Goal: Check status: Check status

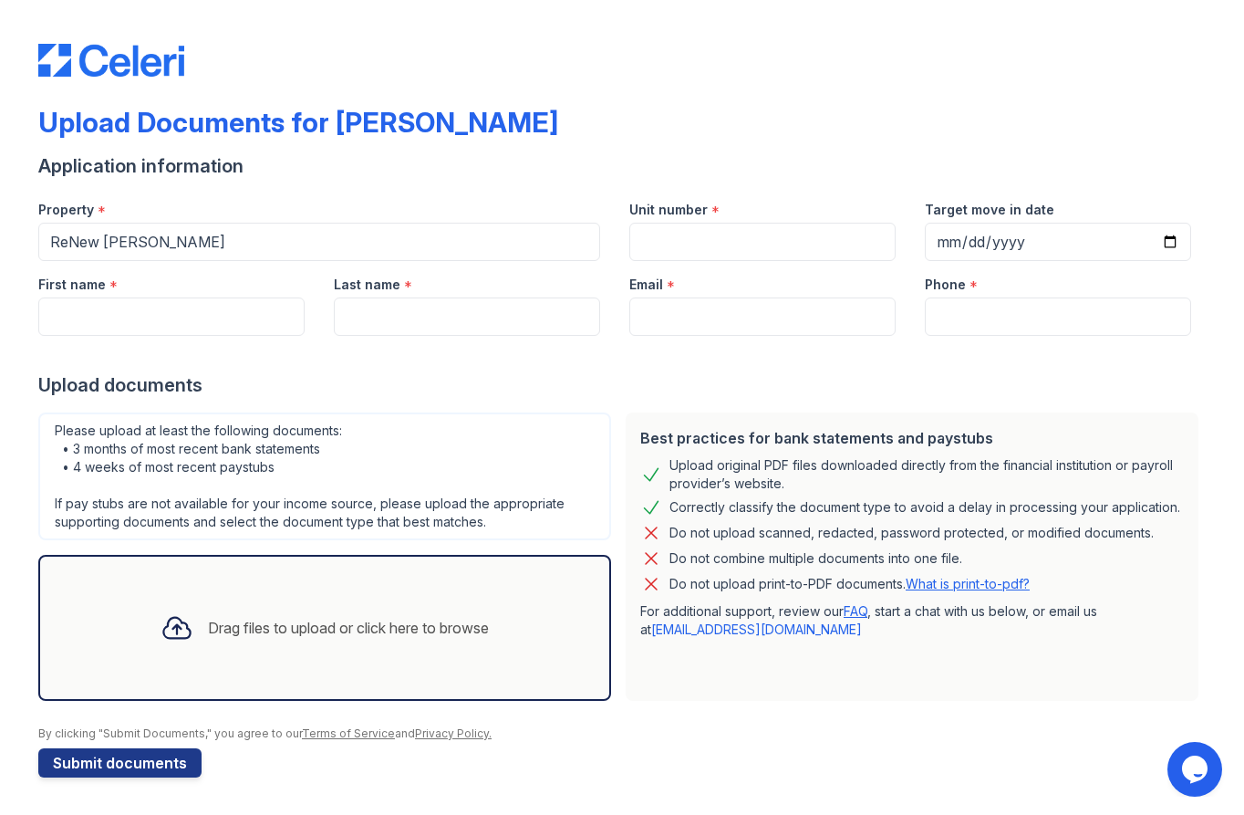
click at [81, 68] on img at bounding box center [111, 60] width 146 height 33
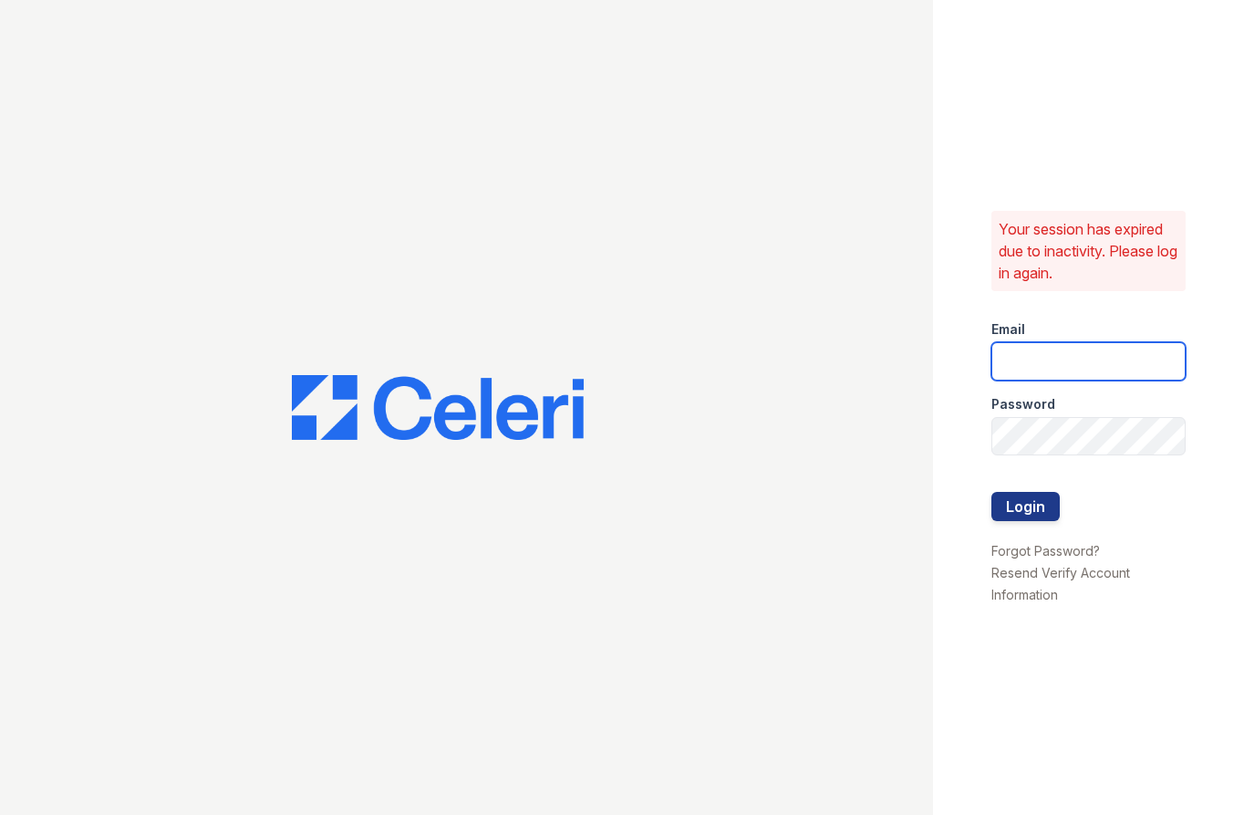
type input "[EMAIL_ADDRESS][DOMAIN_NAME]"
click at [1036, 508] on button "Login" at bounding box center [1026, 506] width 68 height 29
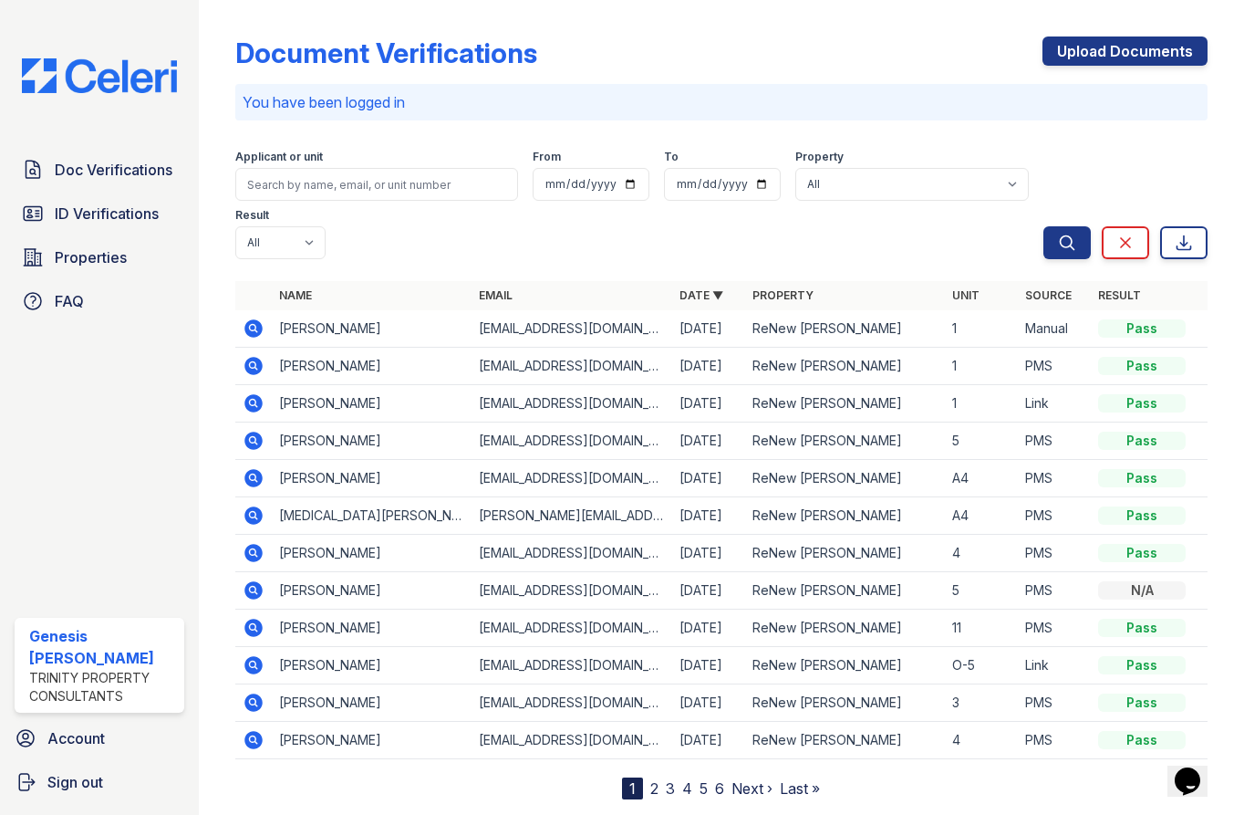
click at [114, 193] on div "Doc Verifications ID Verifications Properties FAQ" at bounding box center [99, 235] width 184 height 168
click at [91, 215] on span "ID Verifications" at bounding box center [107, 214] width 104 height 22
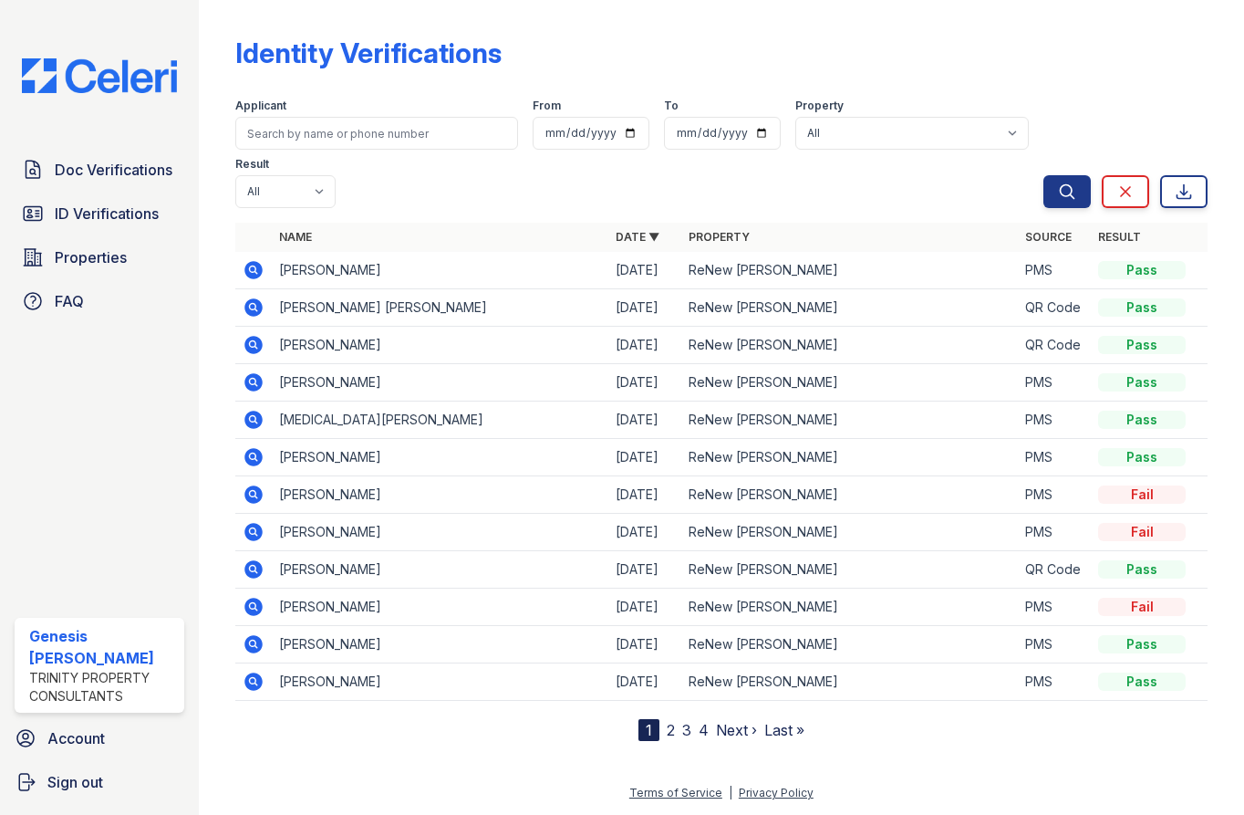
click at [254, 574] on icon at bounding box center [253, 569] width 18 height 18
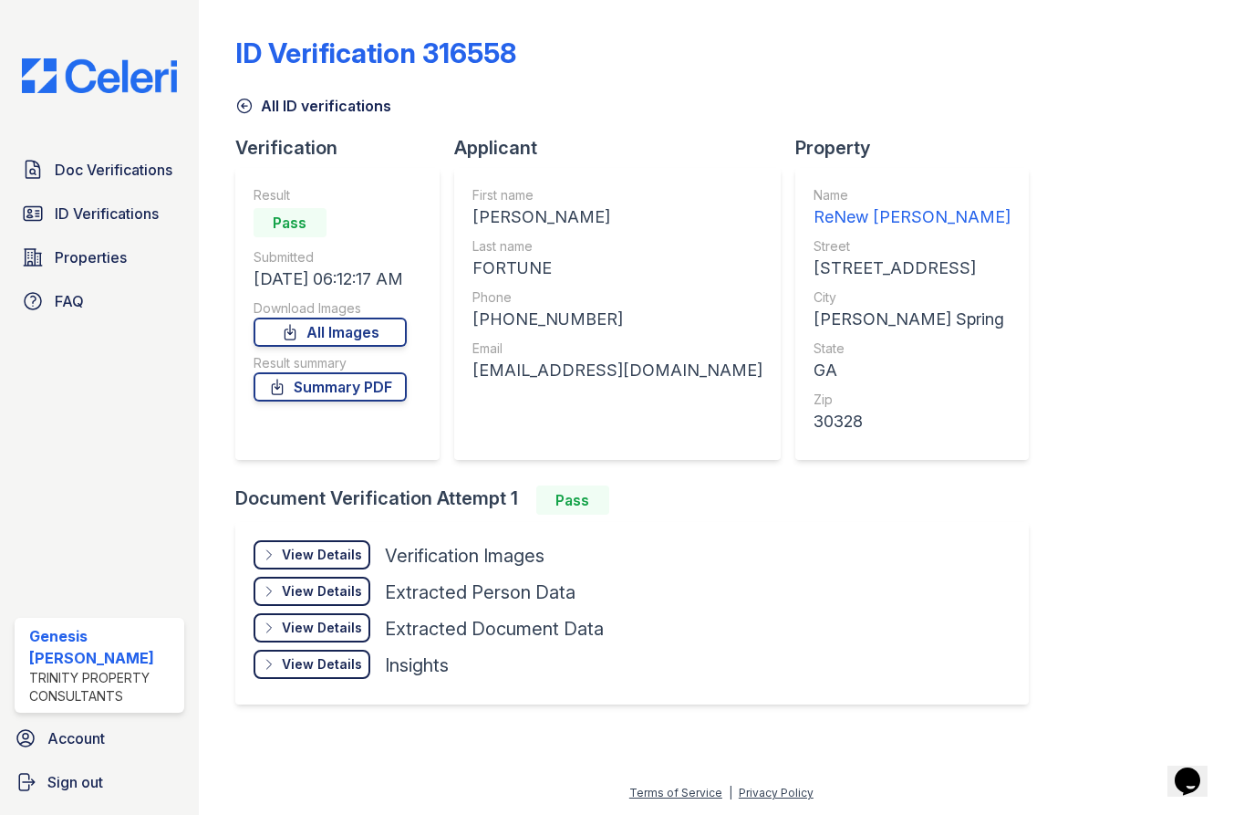
click at [315, 557] on div "View Details" at bounding box center [322, 555] width 80 height 18
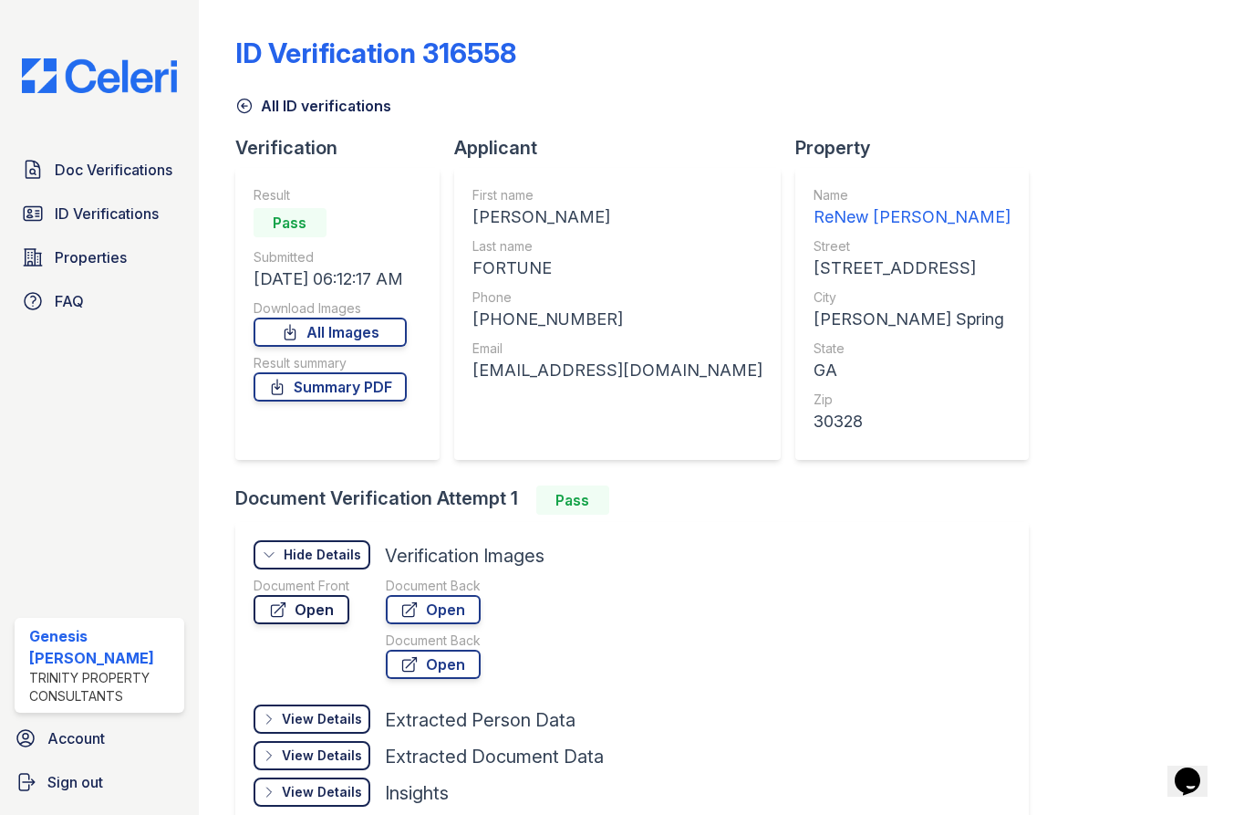
click at [262, 607] on link "Open" at bounding box center [302, 609] width 96 height 29
click at [309, 610] on link "Open" at bounding box center [302, 609] width 96 height 29
